Goal: Transaction & Acquisition: Purchase product/service

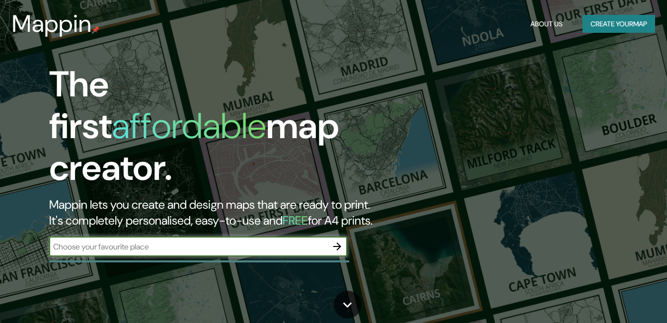
drag, startPoint x: 613, startPoint y: 24, endPoint x: 608, endPoint y: 23, distance: 5.1
click at [608, 23] on button "Create your map" at bounding box center [619, 24] width 73 height 18
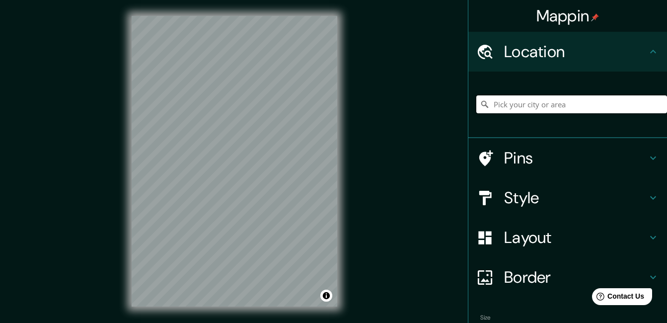
click at [523, 105] on input "Pick your city or area" at bounding box center [572, 104] width 191 height 18
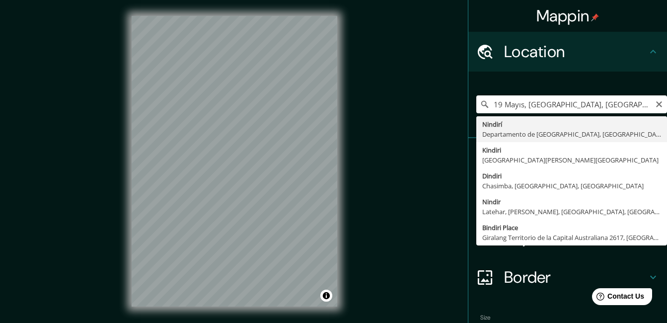
drag, startPoint x: 538, startPoint y: 135, endPoint x: 349, endPoint y: 132, distance: 189.4
type input "Nindirí, [GEOGRAPHIC_DATA], [GEOGRAPHIC_DATA]"
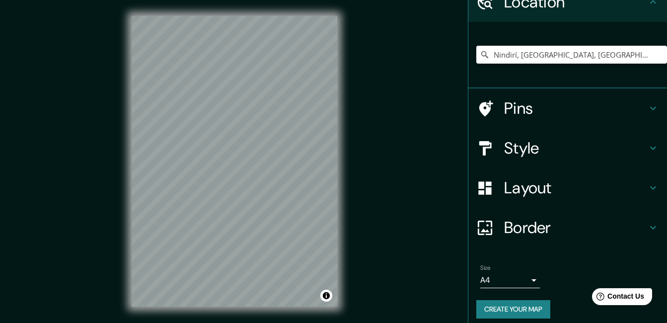
click at [524, 178] on h4 "Layout" at bounding box center [575, 188] width 143 height 20
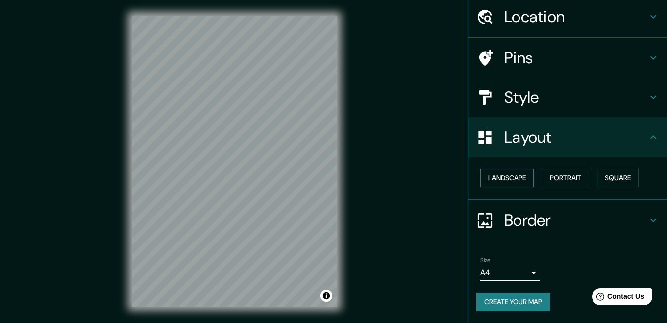
scroll to position [34, 0]
click at [497, 174] on button "Landscape" at bounding box center [508, 178] width 54 height 18
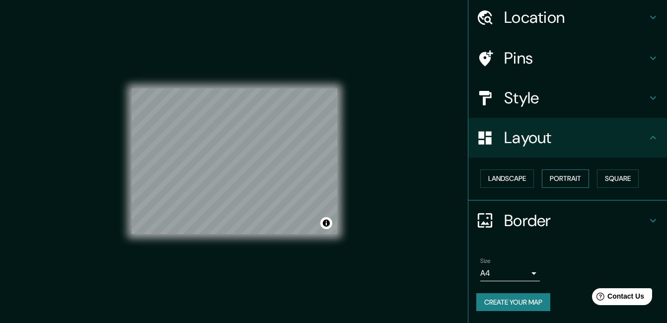
click at [556, 178] on button "Portrait" at bounding box center [565, 178] width 47 height 18
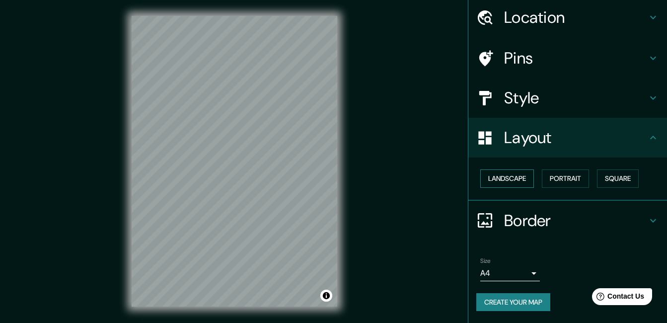
click at [513, 179] on button "Landscape" at bounding box center [508, 178] width 54 height 18
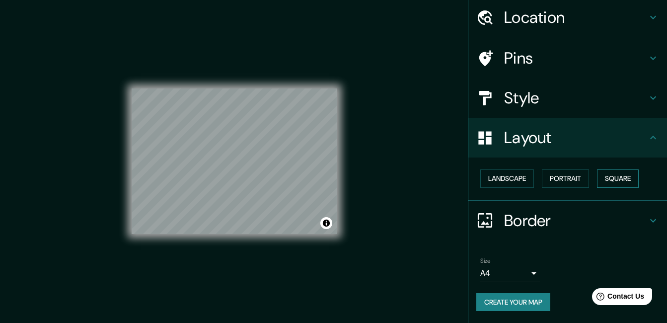
click at [600, 180] on button "Square" at bounding box center [618, 178] width 42 height 18
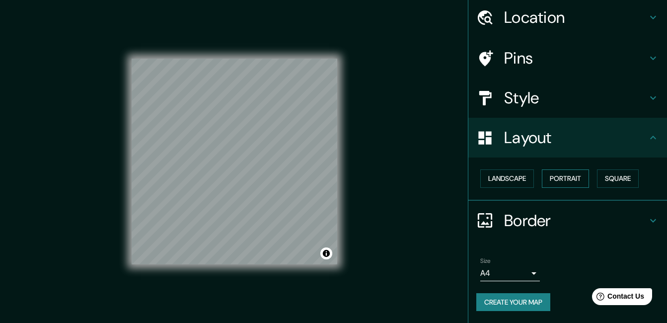
click at [575, 180] on button "Portrait" at bounding box center [565, 178] width 47 height 18
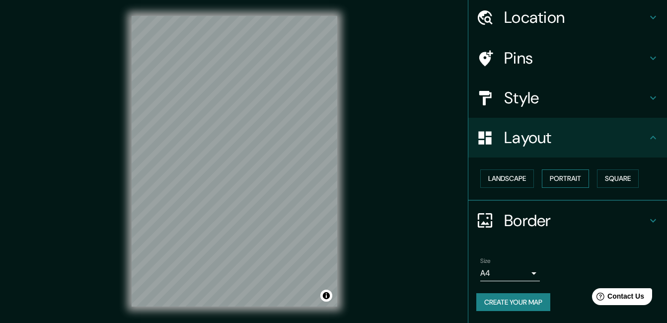
click at [577, 175] on button "Portrait" at bounding box center [565, 178] width 47 height 18
click at [486, 175] on button "Landscape" at bounding box center [508, 178] width 54 height 18
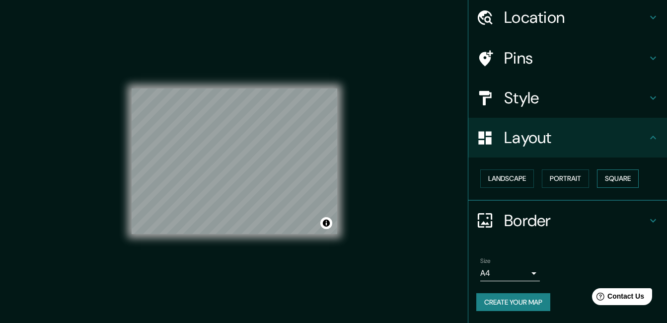
click at [620, 177] on button "Square" at bounding box center [618, 178] width 42 height 18
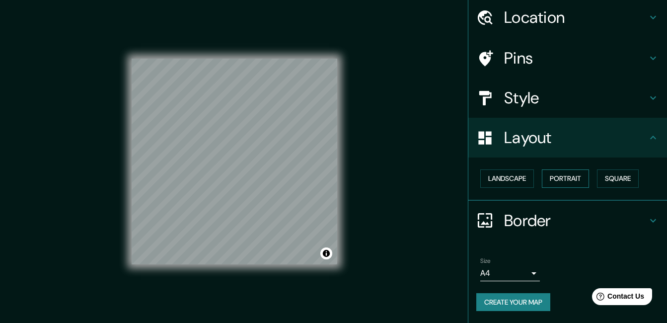
click at [549, 177] on button "Portrait" at bounding box center [565, 178] width 47 height 18
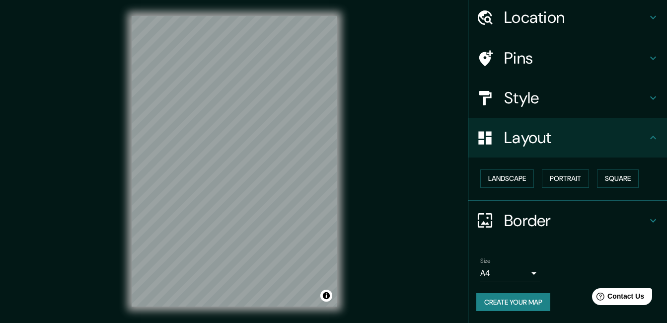
click at [530, 103] on h4 "Style" at bounding box center [575, 98] width 143 height 20
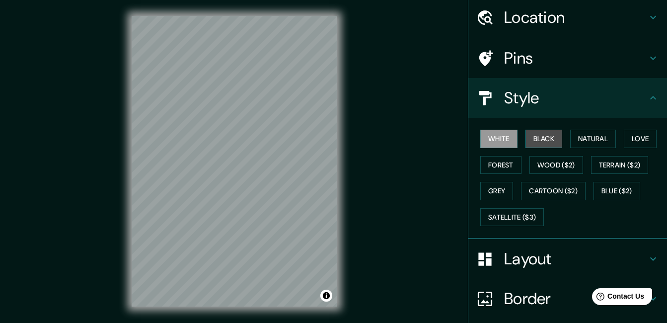
click at [526, 140] on button "Black" at bounding box center [544, 139] width 37 height 18
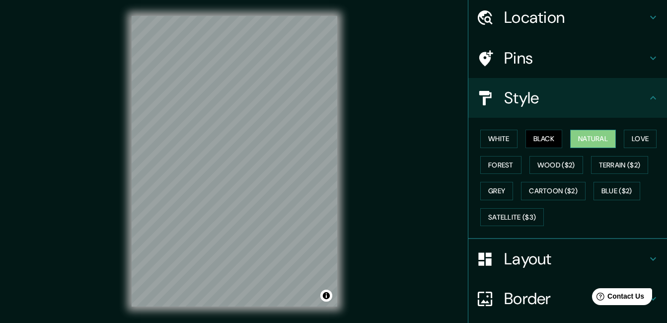
click at [586, 139] on button "Natural" at bounding box center [593, 139] width 46 height 18
click at [633, 139] on button "Love" at bounding box center [640, 139] width 33 height 18
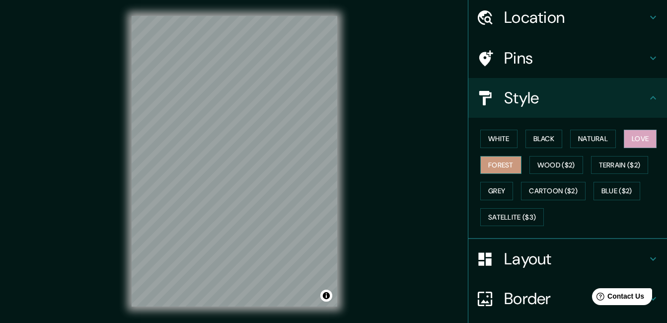
click at [483, 163] on button "Forest" at bounding box center [501, 165] width 41 height 18
drag, startPoint x: 535, startPoint y: 164, endPoint x: 541, endPoint y: 165, distance: 6.5
click at [535, 164] on button "Wood ($2)" at bounding box center [557, 165] width 54 height 18
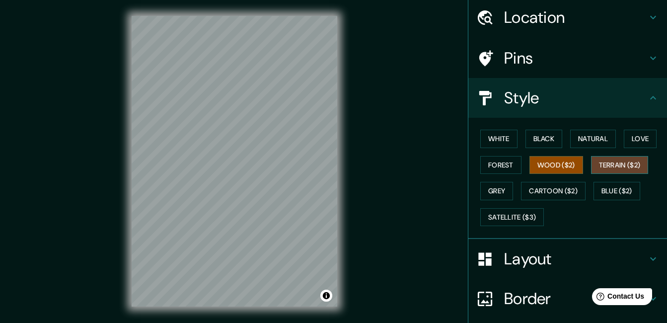
click at [607, 167] on button "Terrain ($2)" at bounding box center [620, 165] width 58 height 18
click at [484, 190] on button "Grey" at bounding box center [497, 191] width 33 height 18
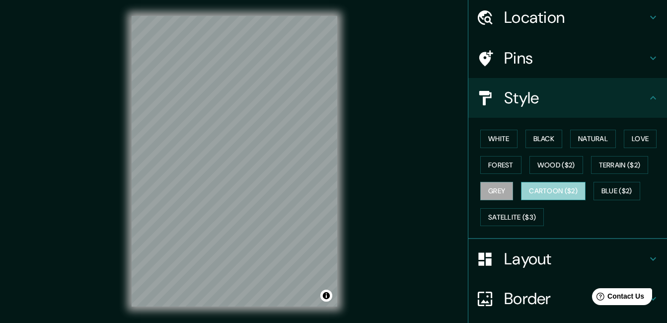
click at [551, 189] on button "Cartoon ($2)" at bounding box center [553, 191] width 65 height 18
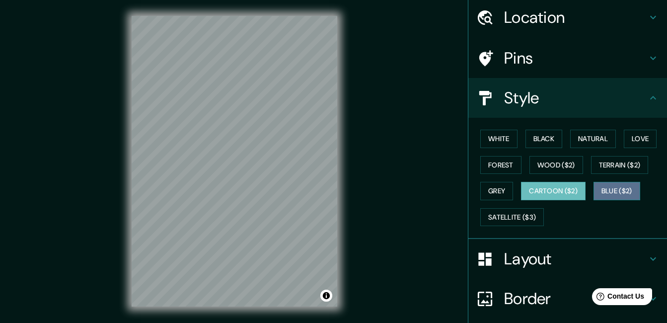
click at [618, 192] on button "Blue ($2)" at bounding box center [617, 191] width 47 height 18
click at [543, 193] on button "Cartoon ($2)" at bounding box center [553, 191] width 65 height 18
